Goal: Information Seeking & Learning: Learn about a topic

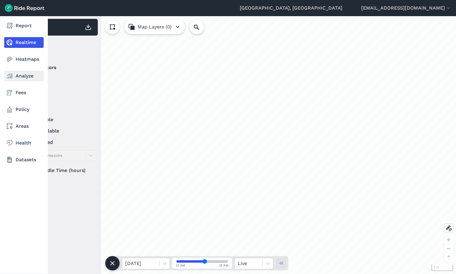
click at [14, 75] on link "Analyze" at bounding box center [23, 76] width 39 height 11
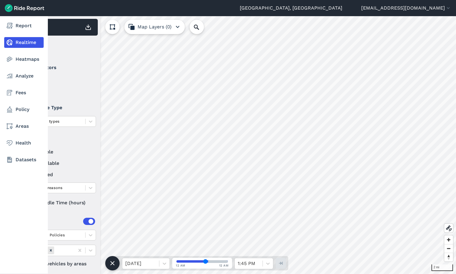
drag, startPoint x: 12, startPoint y: 26, endPoint x: 16, endPoint y: 33, distance: 8.3
click at [12, 26] on use at bounding box center [10, 26] width 6 height 6
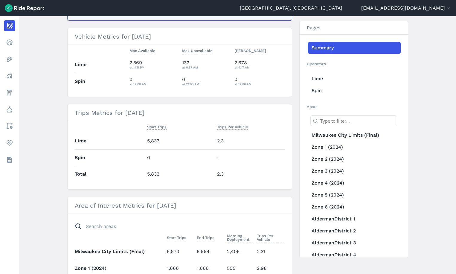
scroll to position [30, 0]
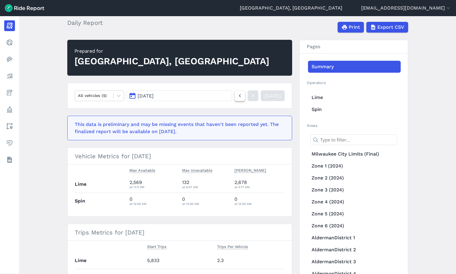
click at [239, 95] on use at bounding box center [240, 95] width 2 height 3
click at [237, 98] on icon at bounding box center [240, 95] width 7 height 7
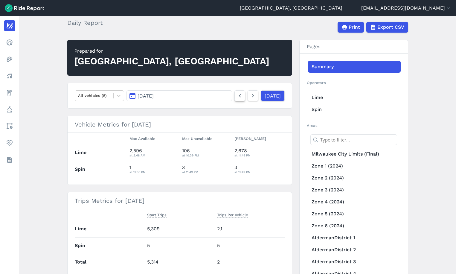
click at [239, 97] on use at bounding box center [240, 95] width 2 height 3
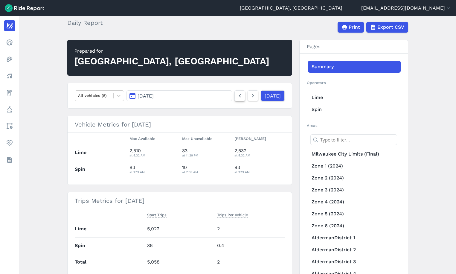
click at [239, 97] on use at bounding box center [240, 95] width 2 height 3
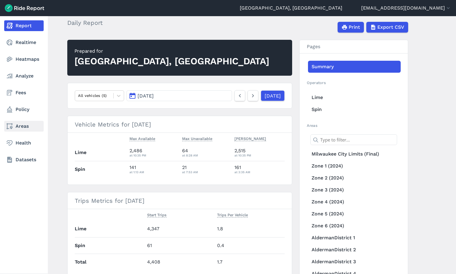
click at [19, 128] on link "Areas" at bounding box center [23, 126] width 39 height 11
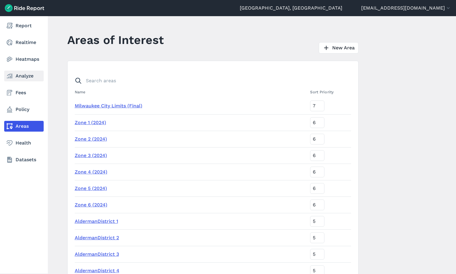
click at [24, 81] on link "Analyze" at bounding box center [23, 76] width 39 height 11
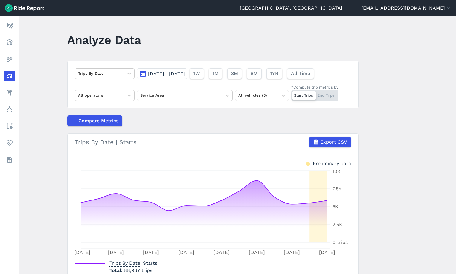
scroll to position [37, 0]
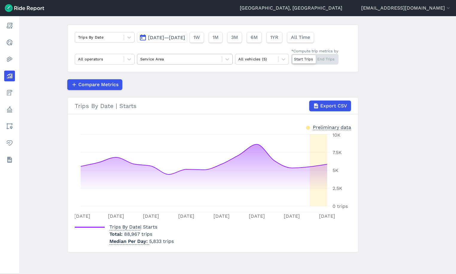
click at [168, 57] on div at bounding box center [179, 59] width 79 height 7
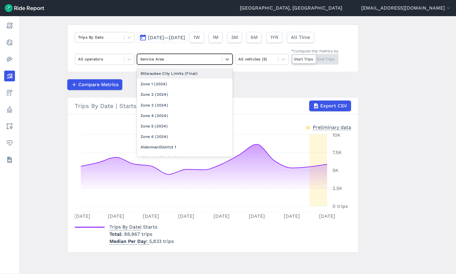
click at [165, 74] on div "Milwaukee City Limits (Final)" at bounding box center [185, 73] width 96 height 10
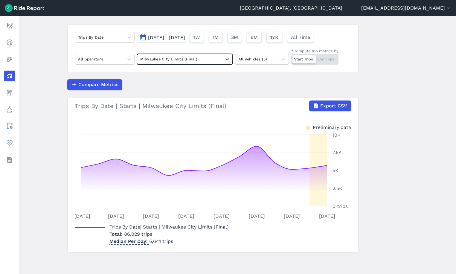
click at [163, 37] on span "[DATE]—[DATE]" at bounding box center [166, 38] width 37 height 6
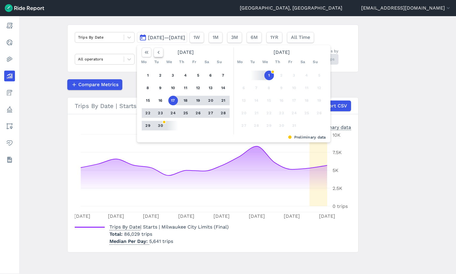
click at [154, 53] on button "button" at bounding box center [159, 53] width 10 height 10
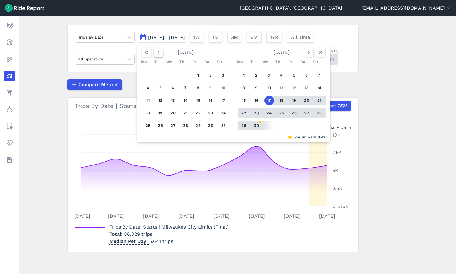
click at [160, 52] on icon "button" at bounding box center [159, 52] width 6 height 6
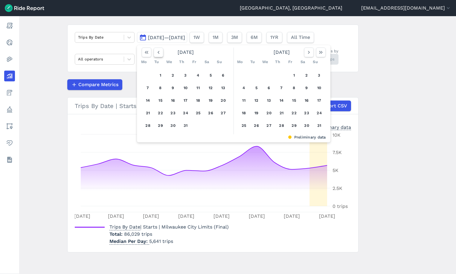
click at [160, 52] on icon "button" at bounding box center [159, 52] width 6 height 6
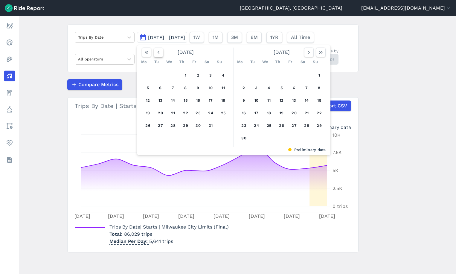
click at [160, 52] on icon "button" at bounding box center [159, 52] width 6 height 6
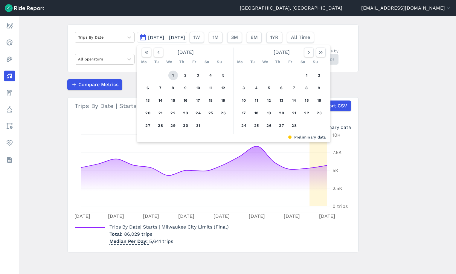
click at [172, 75] on button "1" at bounding box center [173, 76] width 10 height 10
click at [320, 52] on use "button" at bounding box center [321, 52] width 4 height 3
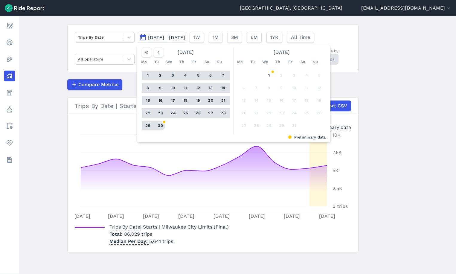
click at [160, 125] on button "30" at bounding box center [161, 126] width 10 height 10
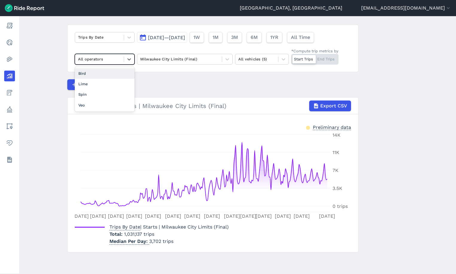
click at [100, 60] on div at bounding box center [99, 59] width 43 height 7
click at [96, 82] on div "Lime" at bounding box center [105, 84] width 60 height 10
